Goal: Transaction & Acquisition: Purchase product/service

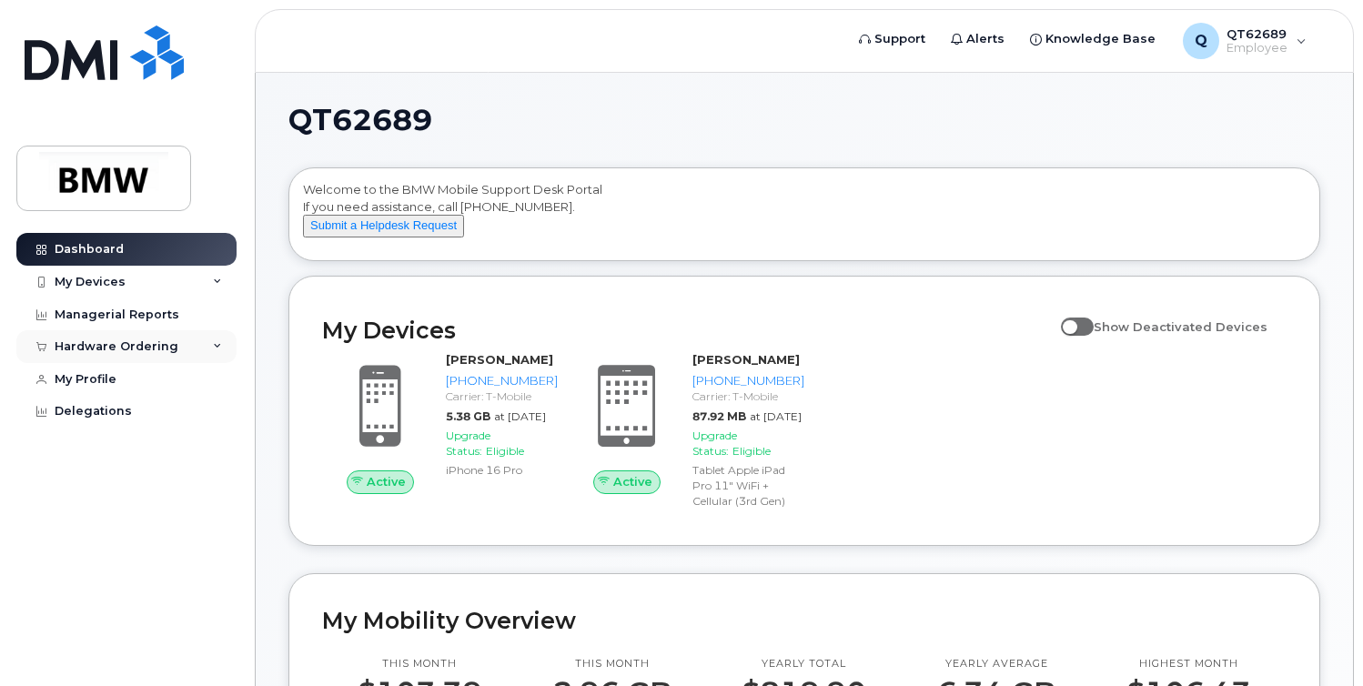
click at [107, 348] on div "Hardware Ordering" at bounding box center [117, 346] width 124 height 15
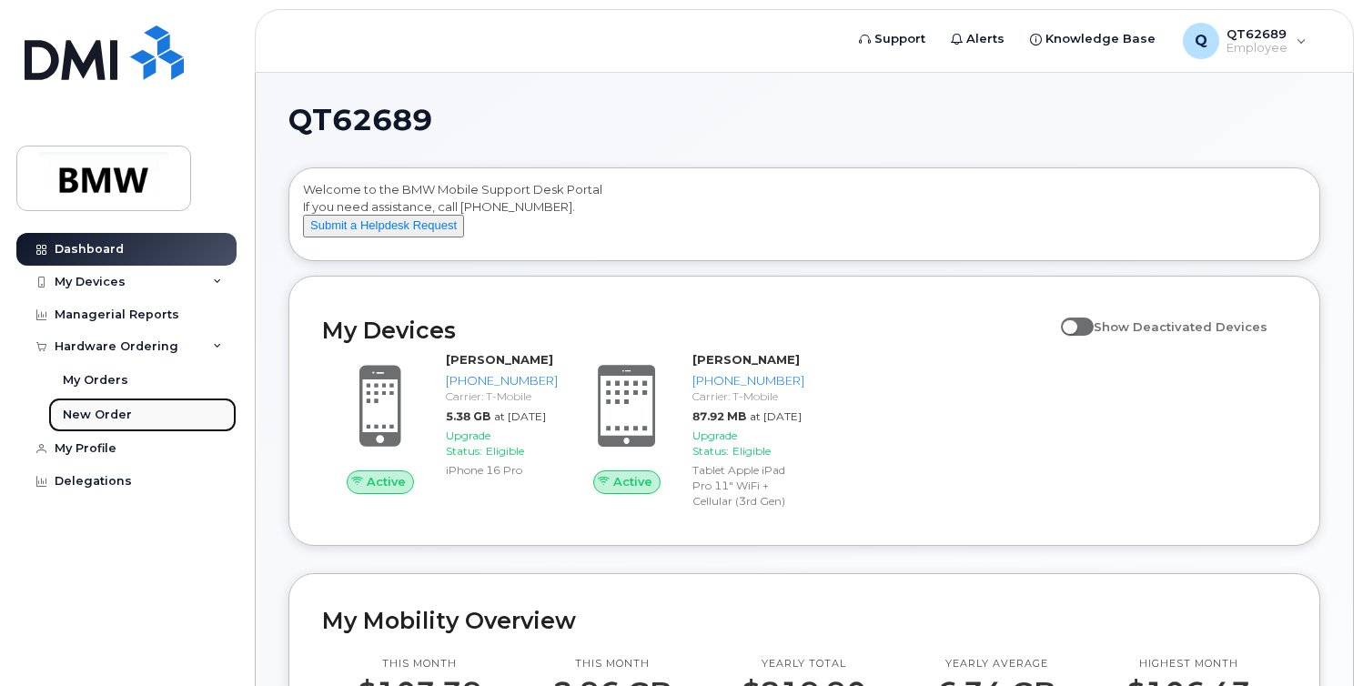
click at [88, 404] on link "New Order" at bounding box center [142, 415] width 188 height 35
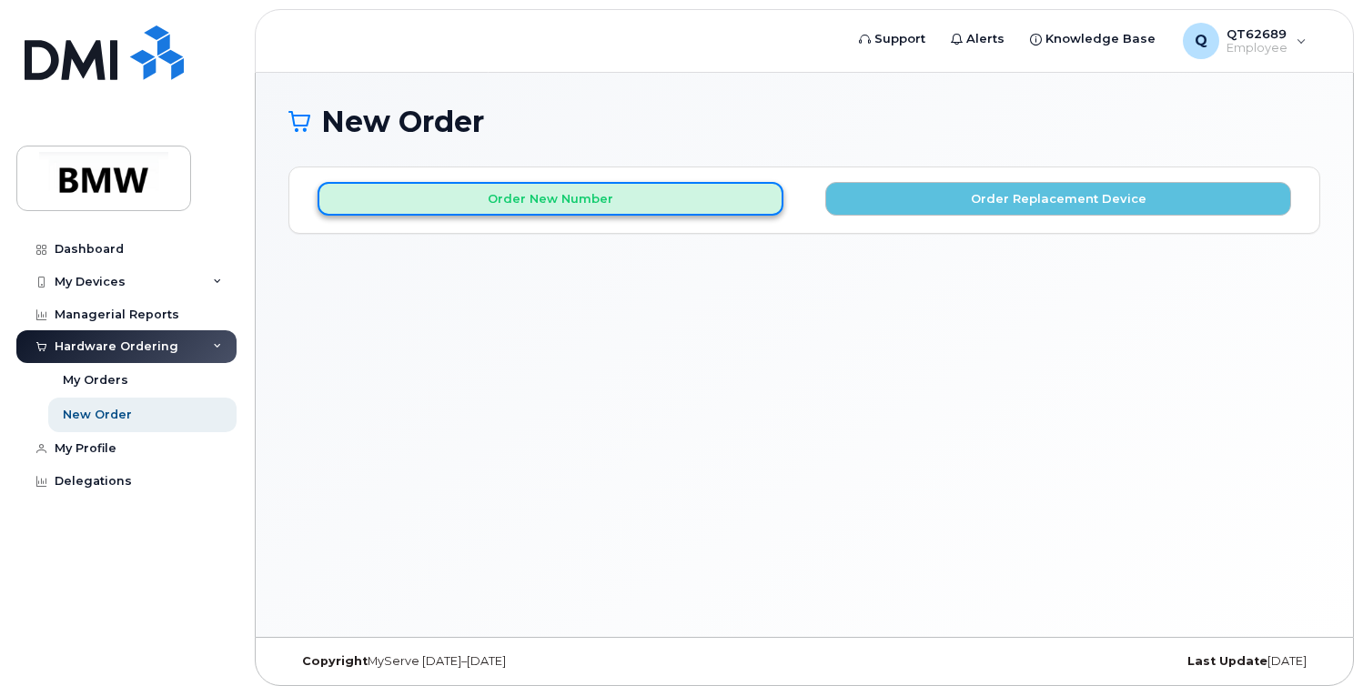
click at [576, 192] on button "Order New Number" at bounding box center [551, 199] width 466 height 34
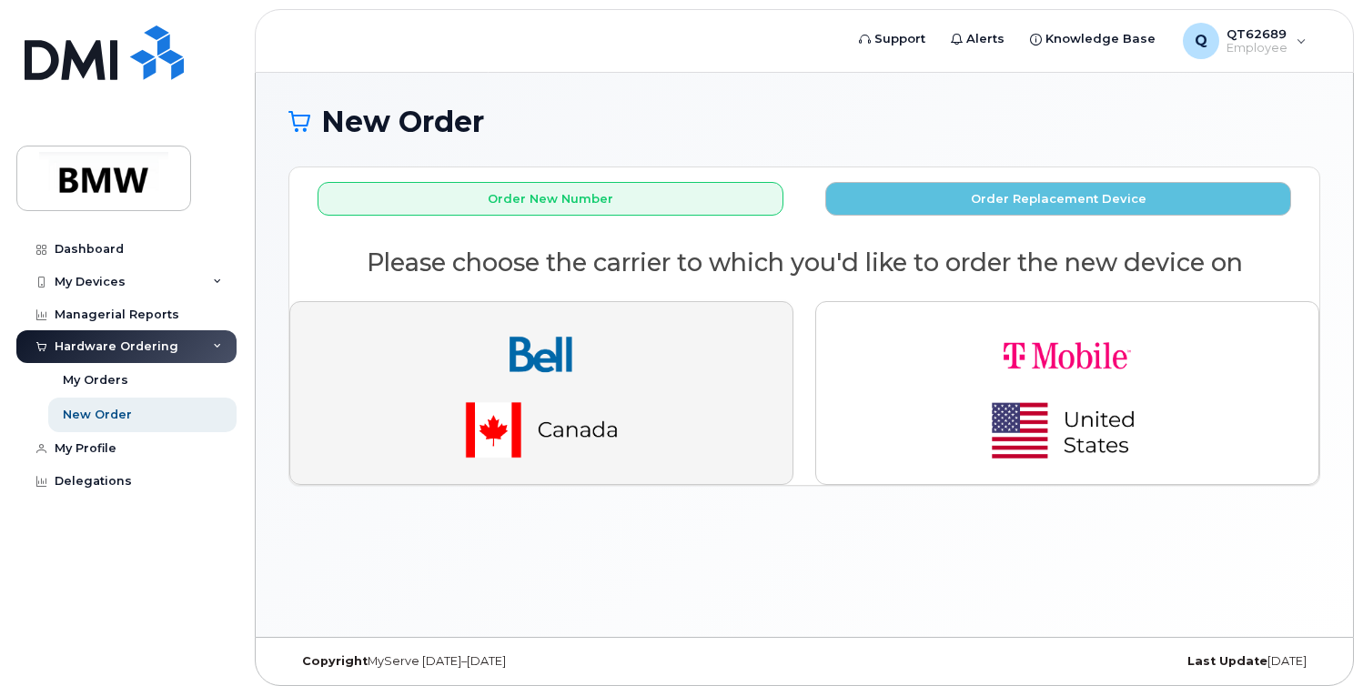
click at [652, 399] on img "button" at bounding box center [541, 393] width 255 height 153
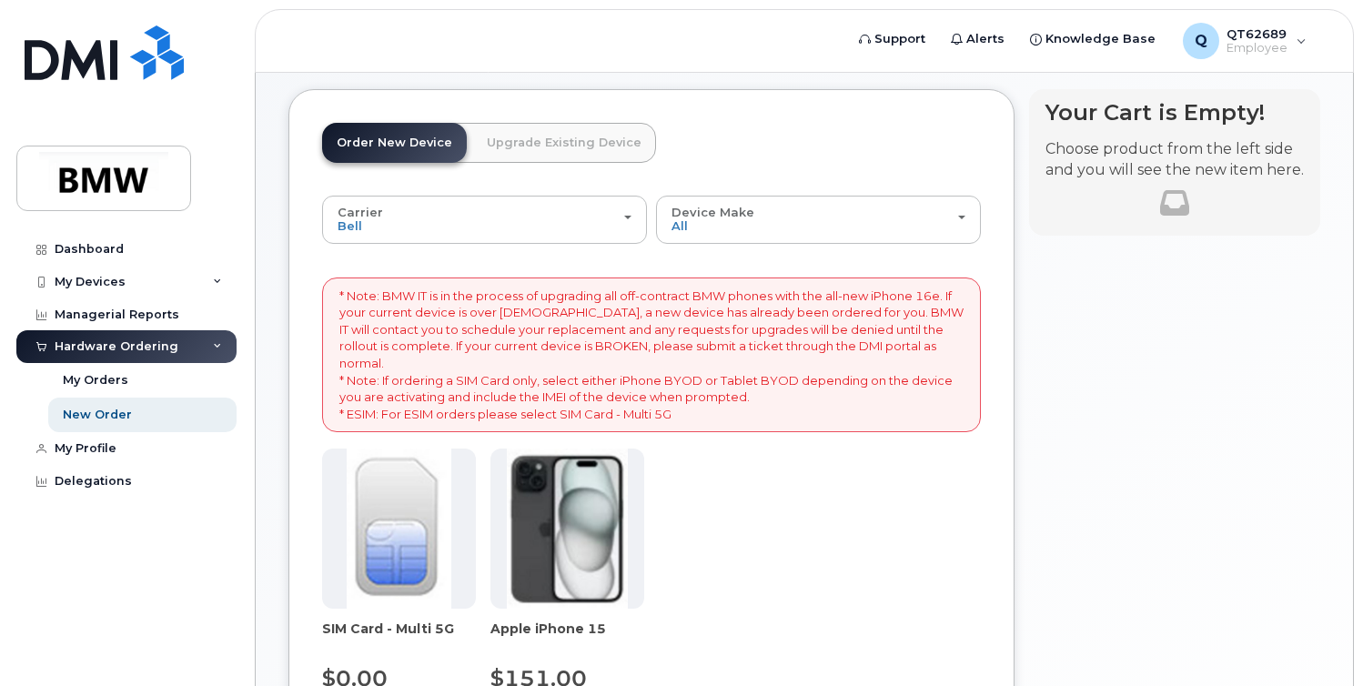
scroll to position [51, 0]
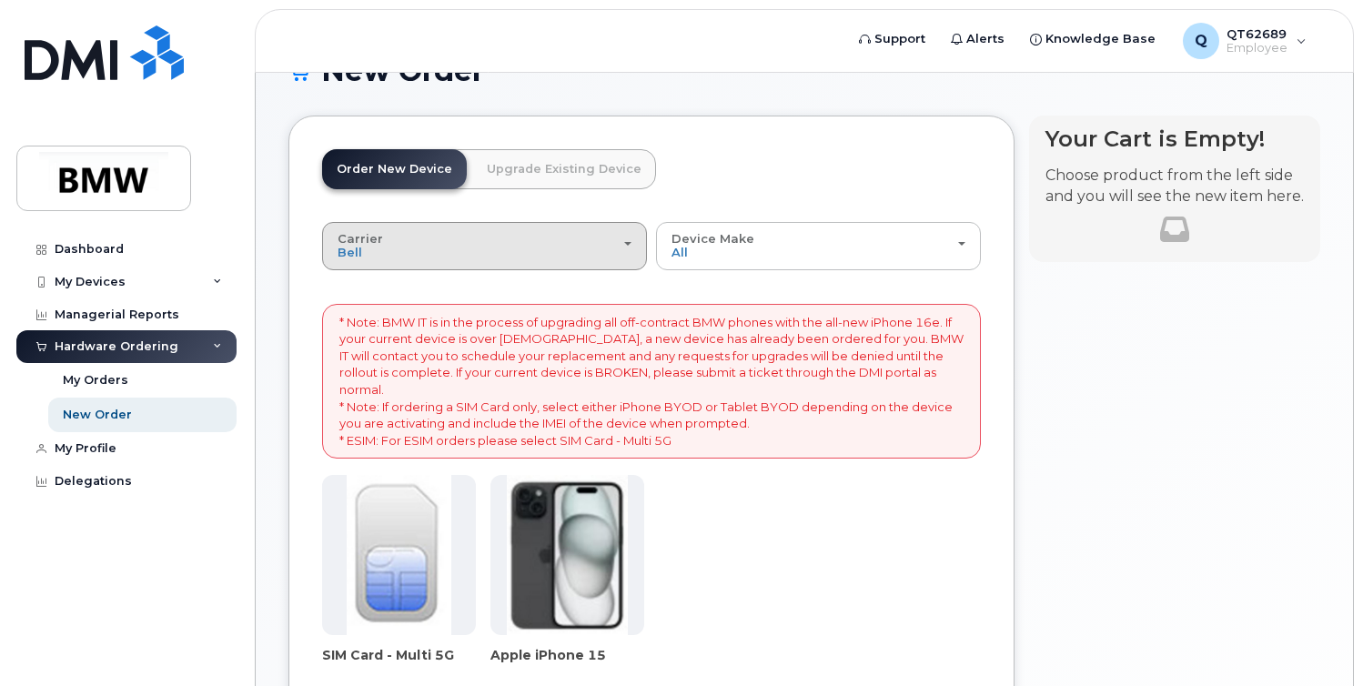
click at [484, 266] on button "Carrier Bell T-Mobile" at bounding box center [484, 245] width 325 height 47
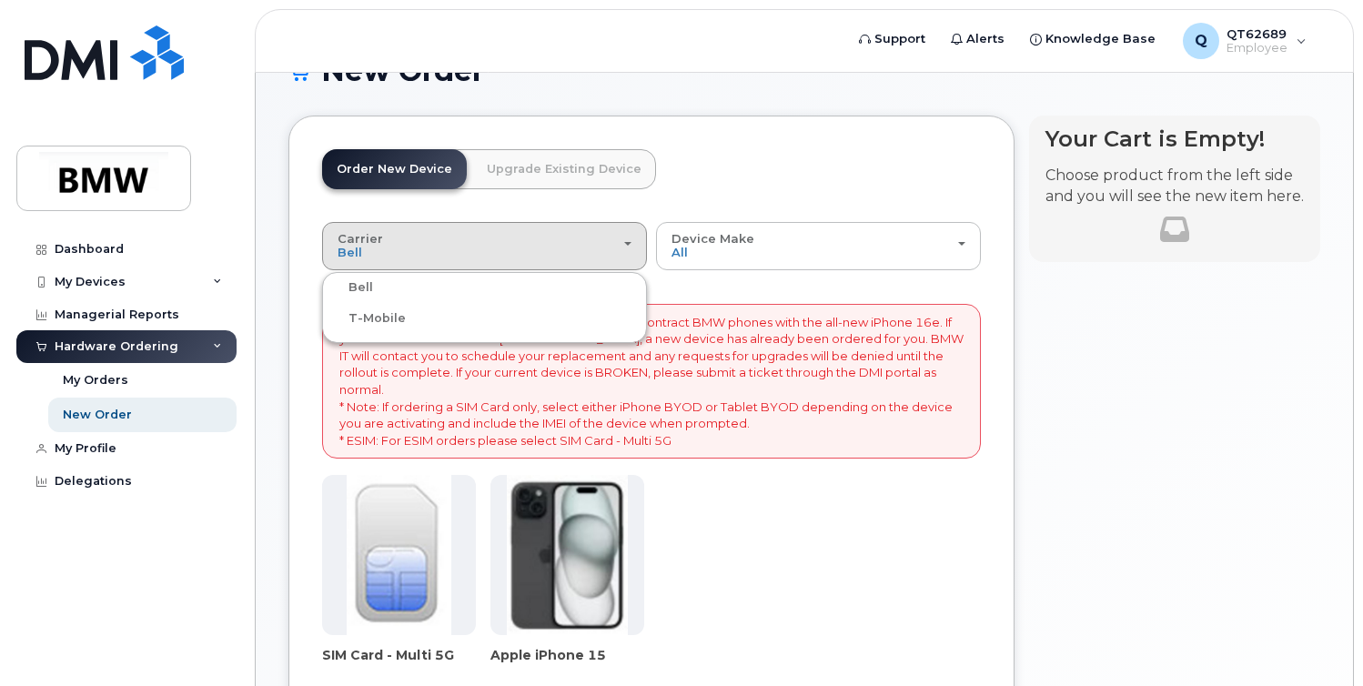
click at [439, 316] on div "T-Mobile" at bounding box center [485, 319] width 316 height 22
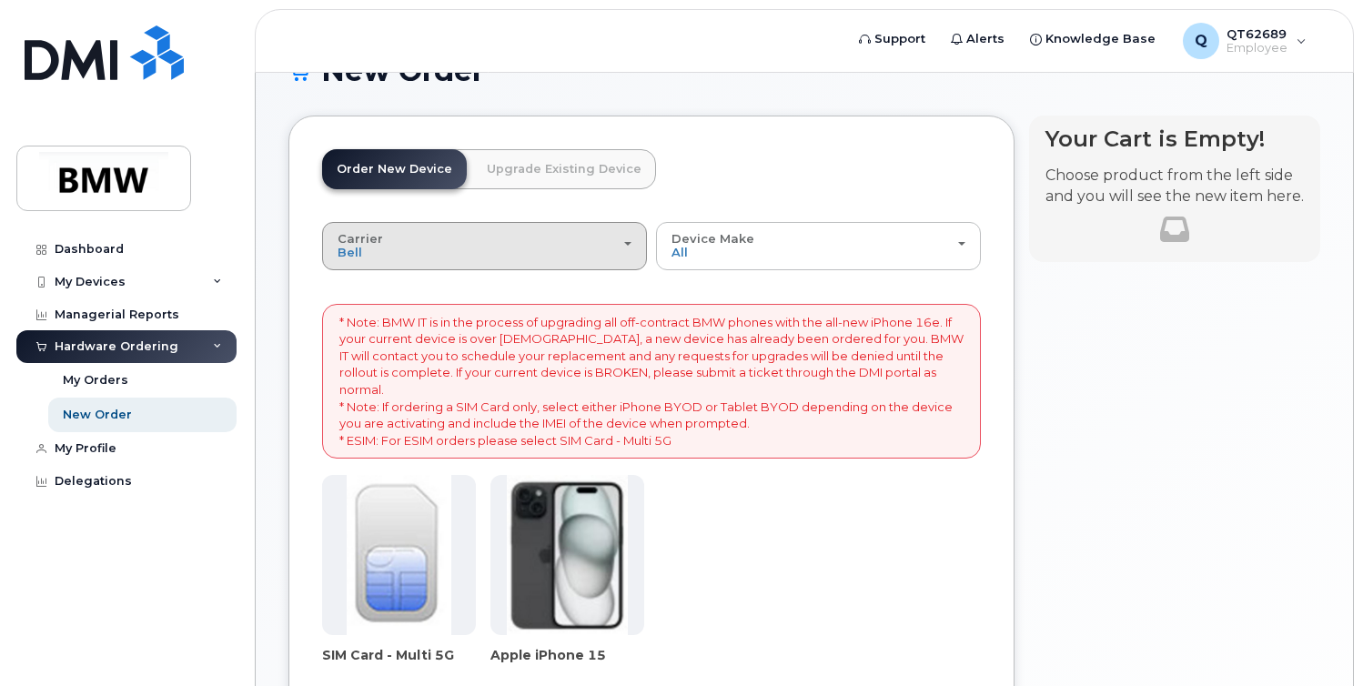
click at [421, 238] on div "Carrier Bell T-Mobile" at bounding box center [485, 246] width 294 height 28
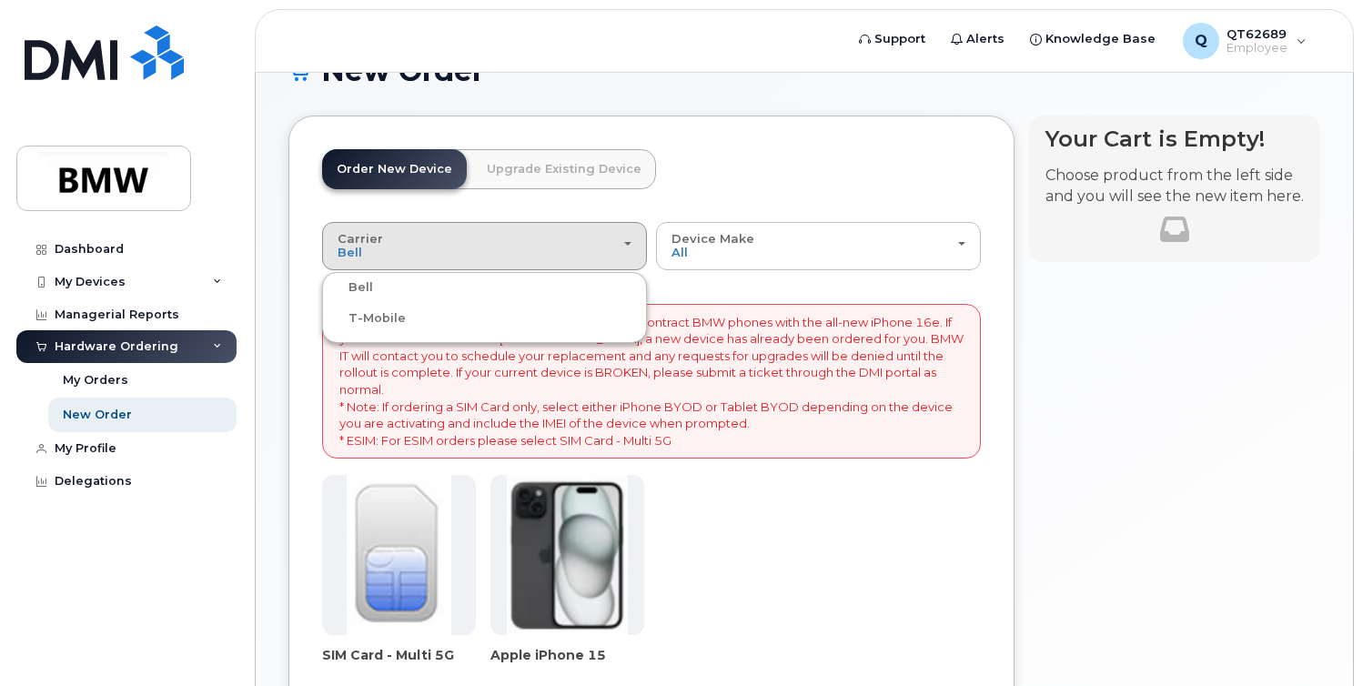
click at [358, 319] on label "T-Mobile" at bounding box center [366, 319] width 79 height 22
click at [0, 0] on input "T-Mobile" at bounding box center [0, 0] width 0 height 0
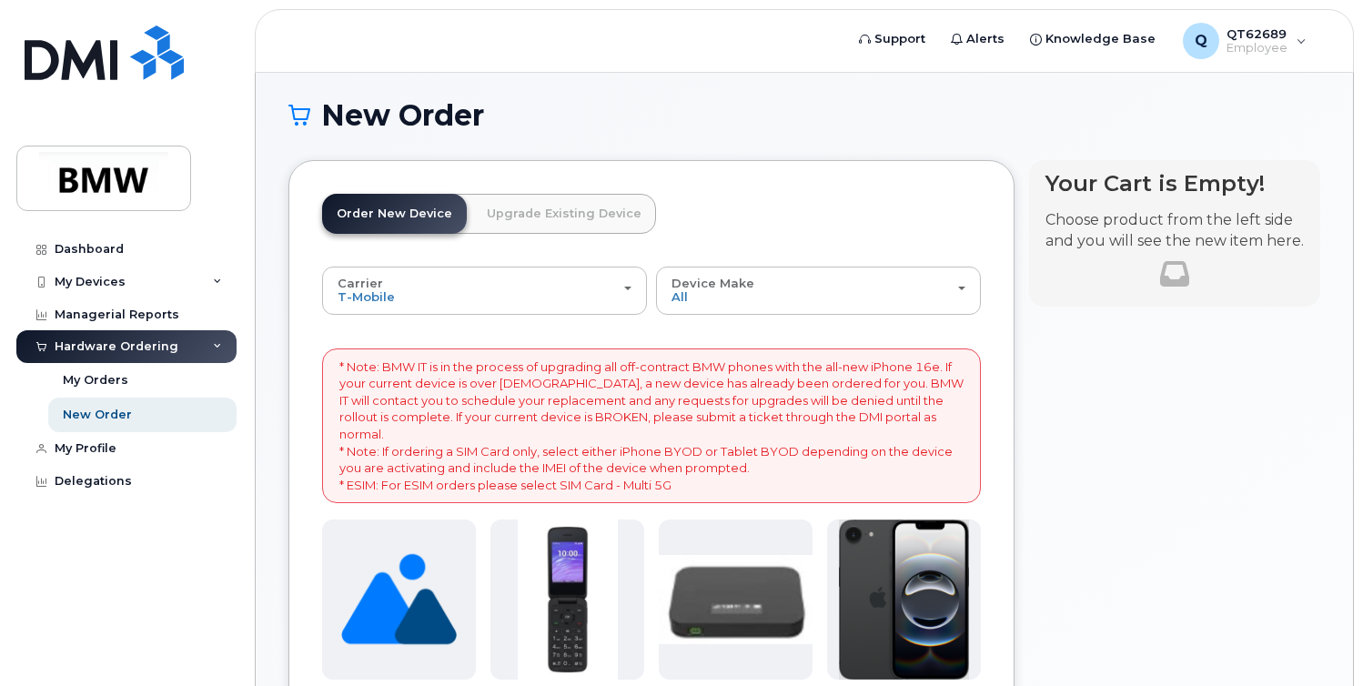
scroll to position [0, 0]
